Goal: Browse casually

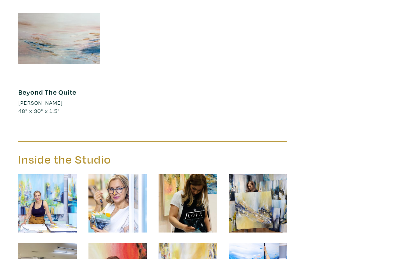
scroll to position [10505, 0]
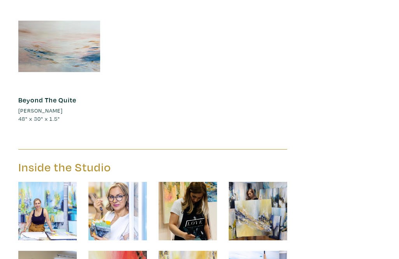
click at [46, 182] on img at bounding box center [47, 211] width 58 height 58
click at [64, 182] on img at bounding box center [47, 211] width 58 height 58
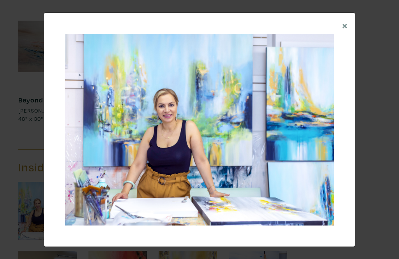
click at [347, 26] on span "×" at bounding box center [345, 25] width 6 height 14
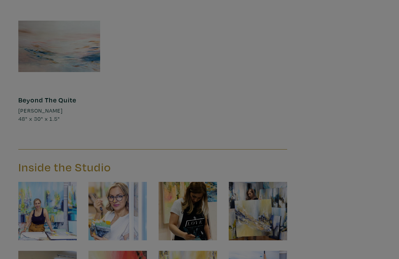
click at [265, 209] on div at bounding box center [199, 129] width 399 height 259
click at [270, 210] on div at bounding box center [199, 129] width 399 height 259
click at [269, 208] on div at bounding box center [199, 129] width 399 height 259
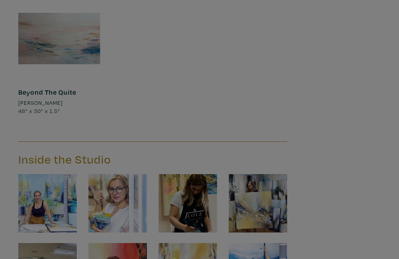
click at [264, 184] on div at bounding box center [199, 129] width 399 height 259
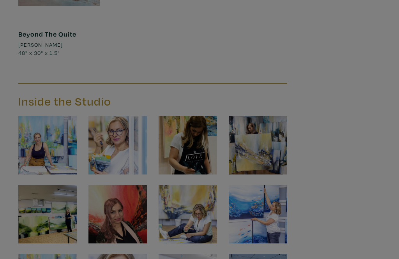
scroll to position [10572, 0]
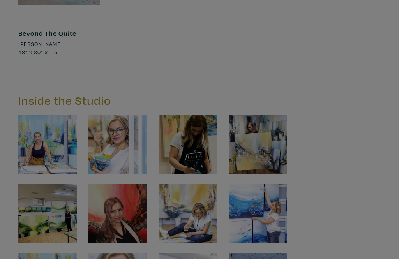
click at [267, 150] on div at bounding box center [199, 129] width 399 height 259
click at [270, 154] on div at bounding box center [199, 129] width 399 height 259
click at [266, 146] on div at bounding box center [199, 129] width 399 height 259
click at [187, 219] on div at bounding box center [199, 129] width 399 height 259
click at [191, 212] on div at bounding box center [199, 129] width 399 height 259
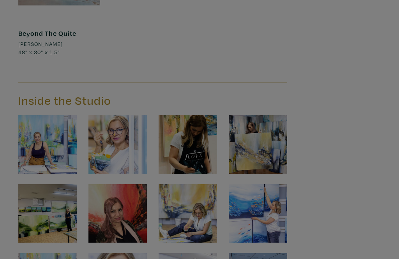
click at [272, 153] on div at bounding box center [199, 129] width 399 height 259
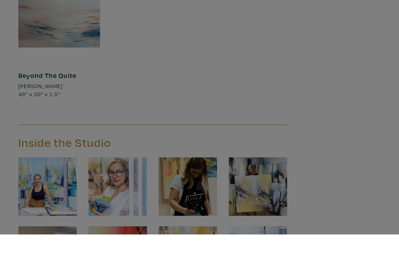
scroll to position [10531, 0]
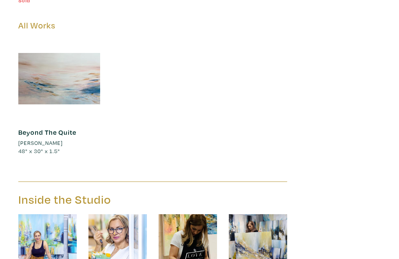
scroll to position [10515, 0]
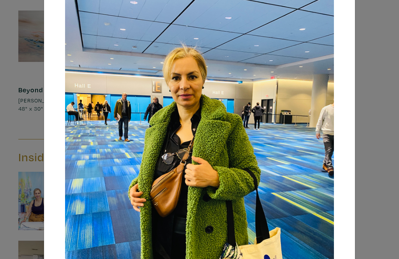
scroll to position [76, 0]
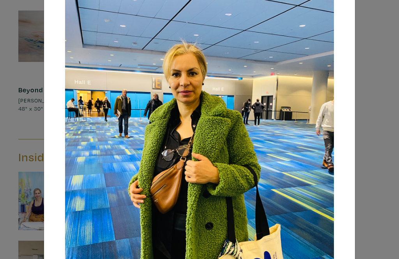
click at [379, 159] on div "× Save changes Close" at bounding box center [199, 129] width 399 height 259
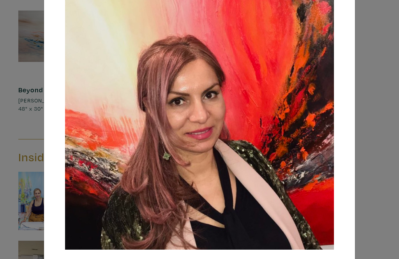
scroll to position [63, 0]
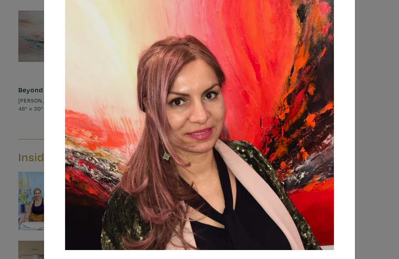
click at [375, 162] on div "× Save changes Close" at bounding box center [199, 129] width 399 height 259
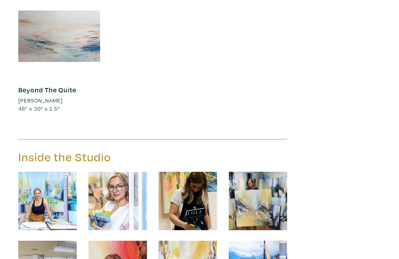
click at [54, 172] on img at bounding box center [47, 201] width 58 height 58
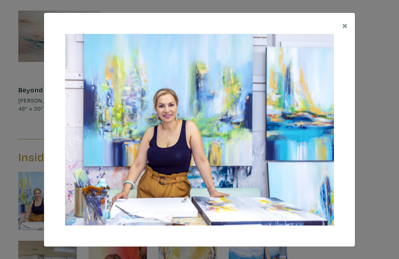
click at [347, 24] on span "×" at bounding box center [345, 25] width 6 height 14
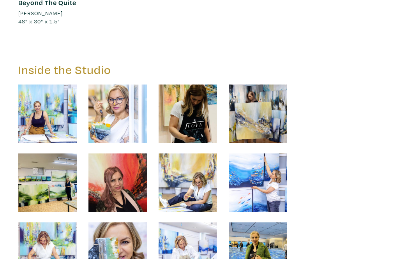
scroll to position [10604, 0]
